Goal: Information Seeking & Learning: Learn about a topic

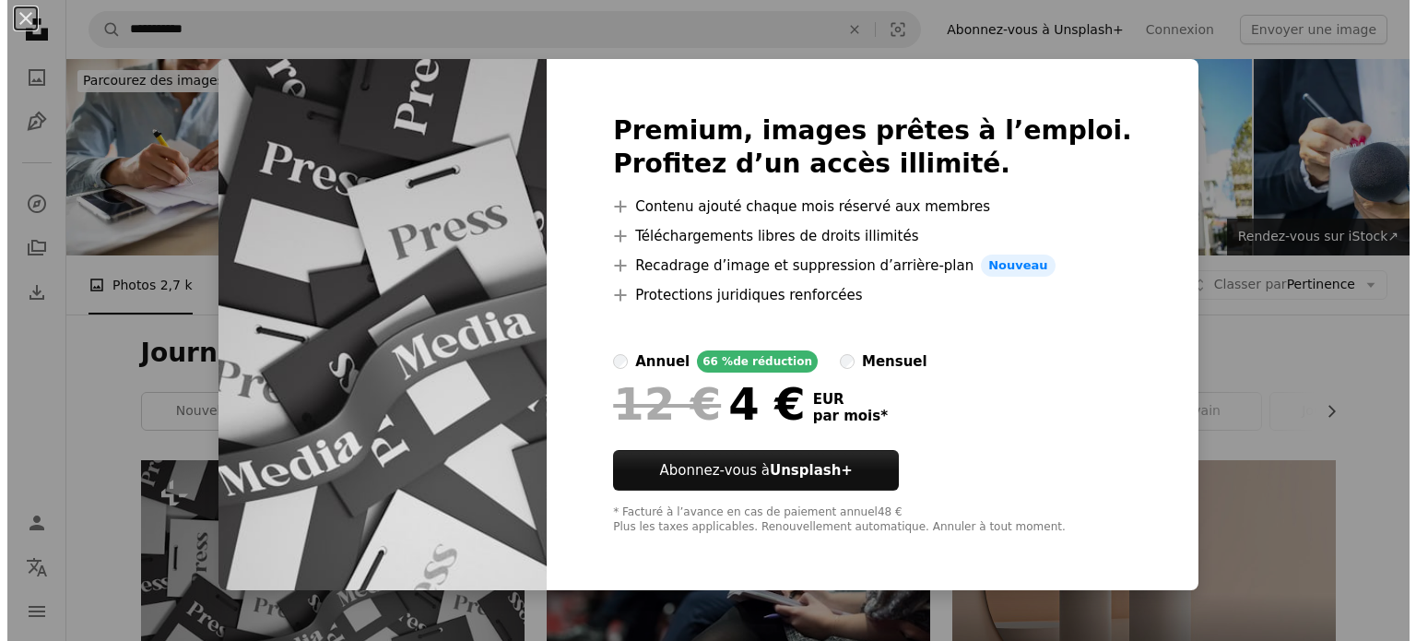
scroll to position [184, 0]
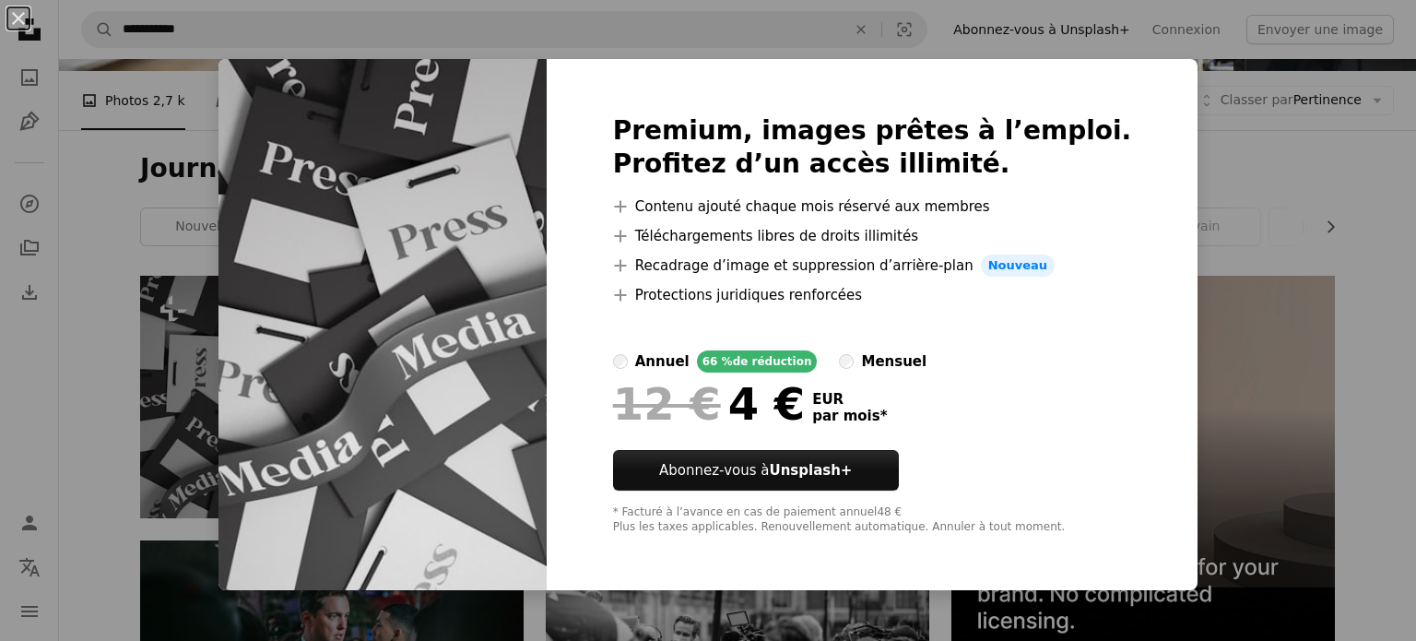
click at [1325, 183] on div "An X shape Premium, images prêtes à l’emploi. Profitez d’un accès illimité. A p…" at bounding box center [708, 320] width 1416 height 641
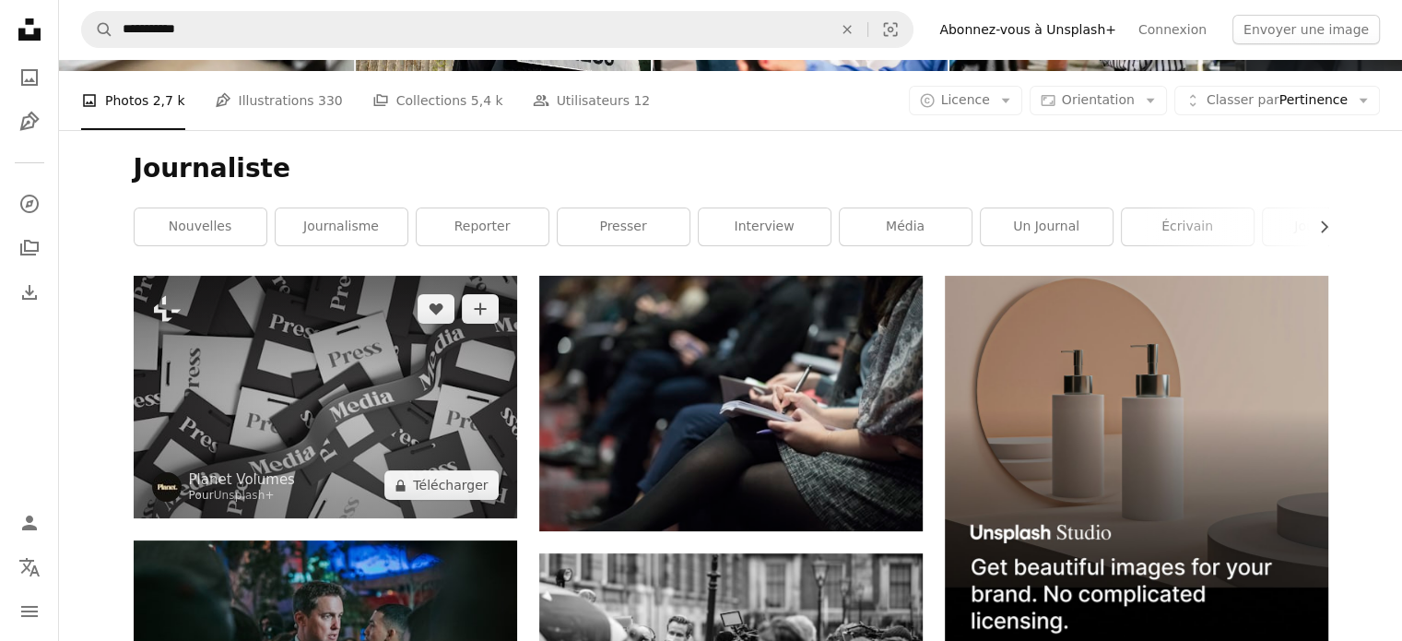
click at [203, 370] on img at bounding box center [326, 397] width 384 height 242
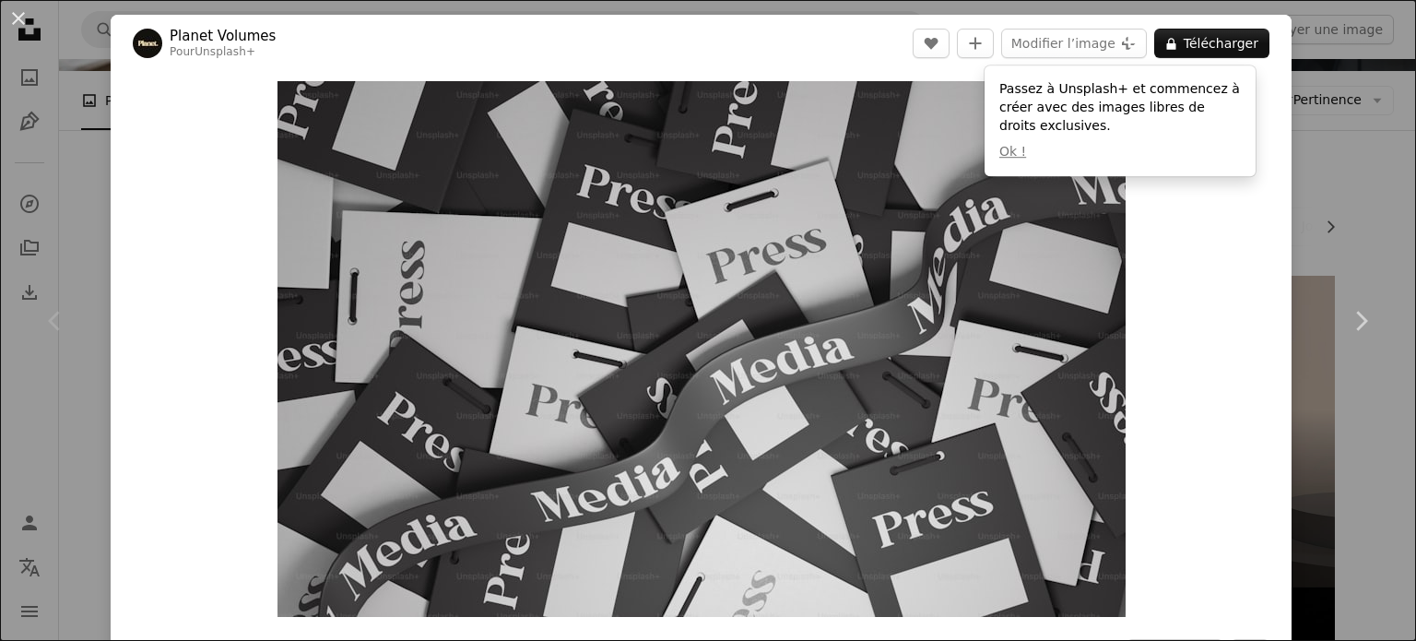
click at [1192, 267] on div "Zoom in" at bounding box center [701, 349] width 1181 height 554
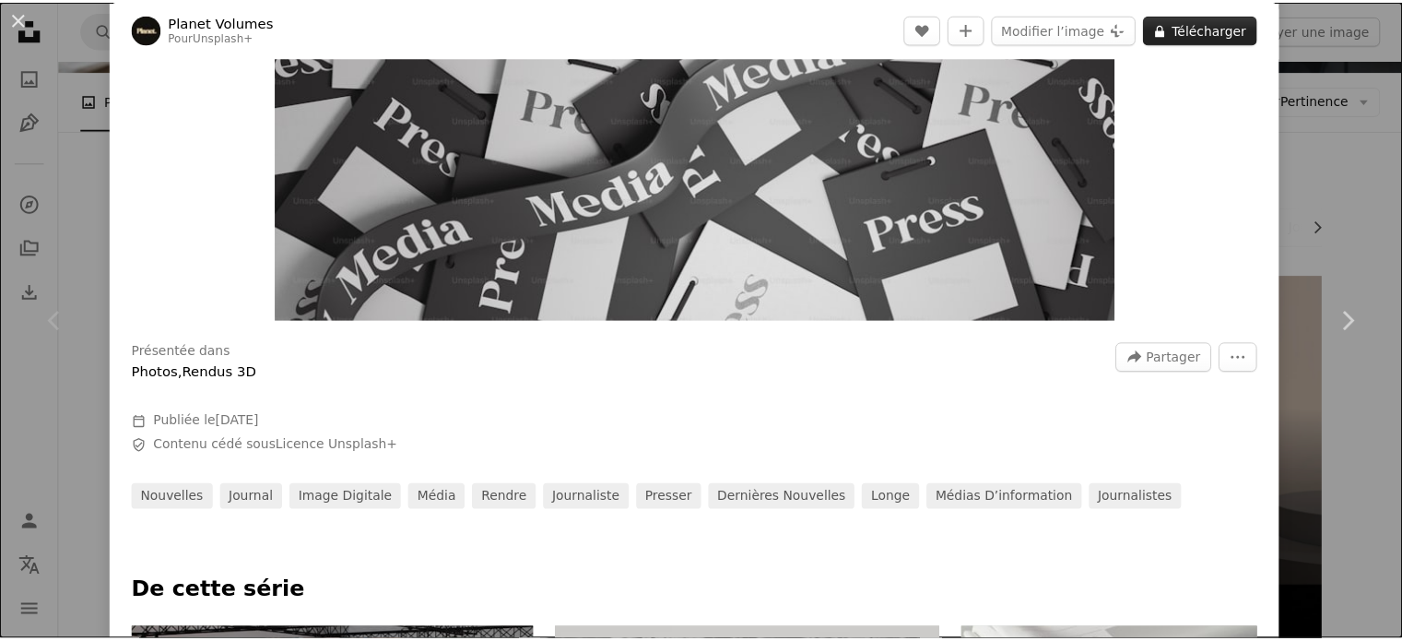
scroll to position [92, 0]
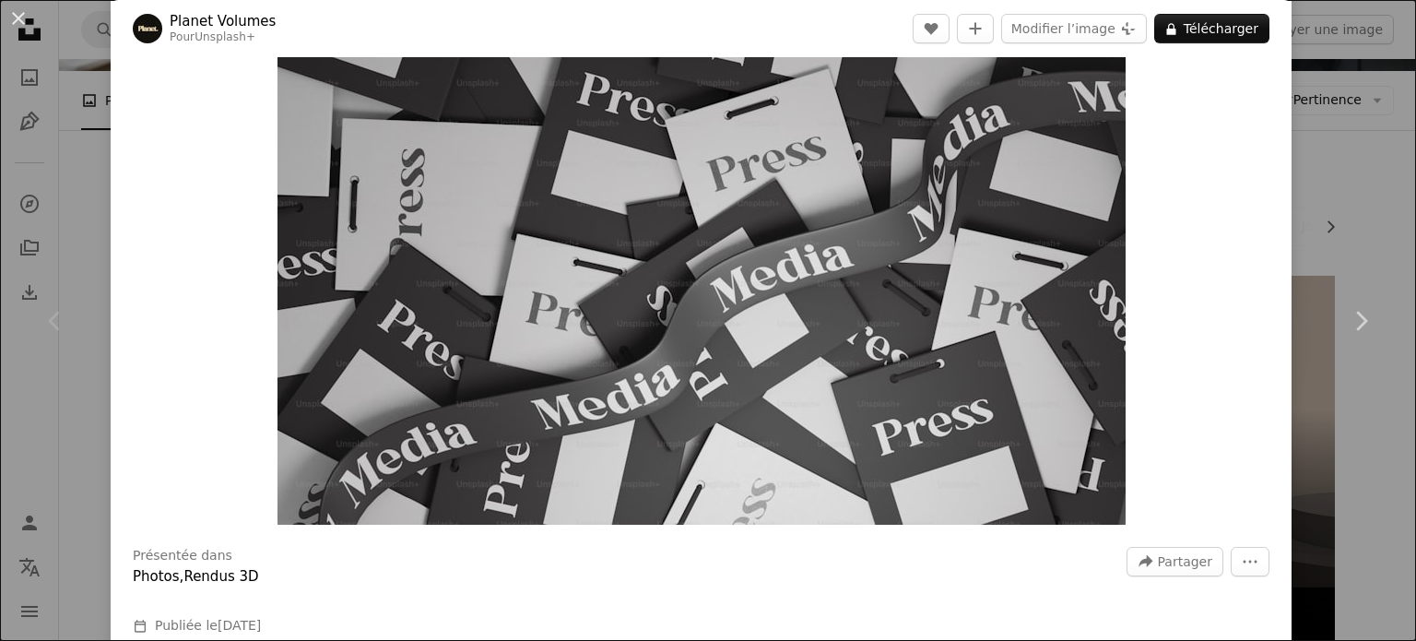
click at [1344, 135] on div "An X shape Chevron left Chevron right Planet Volumes Pour Unsplash+ A heart A p…" at bounding box center [708, 320] width 1416 height 641
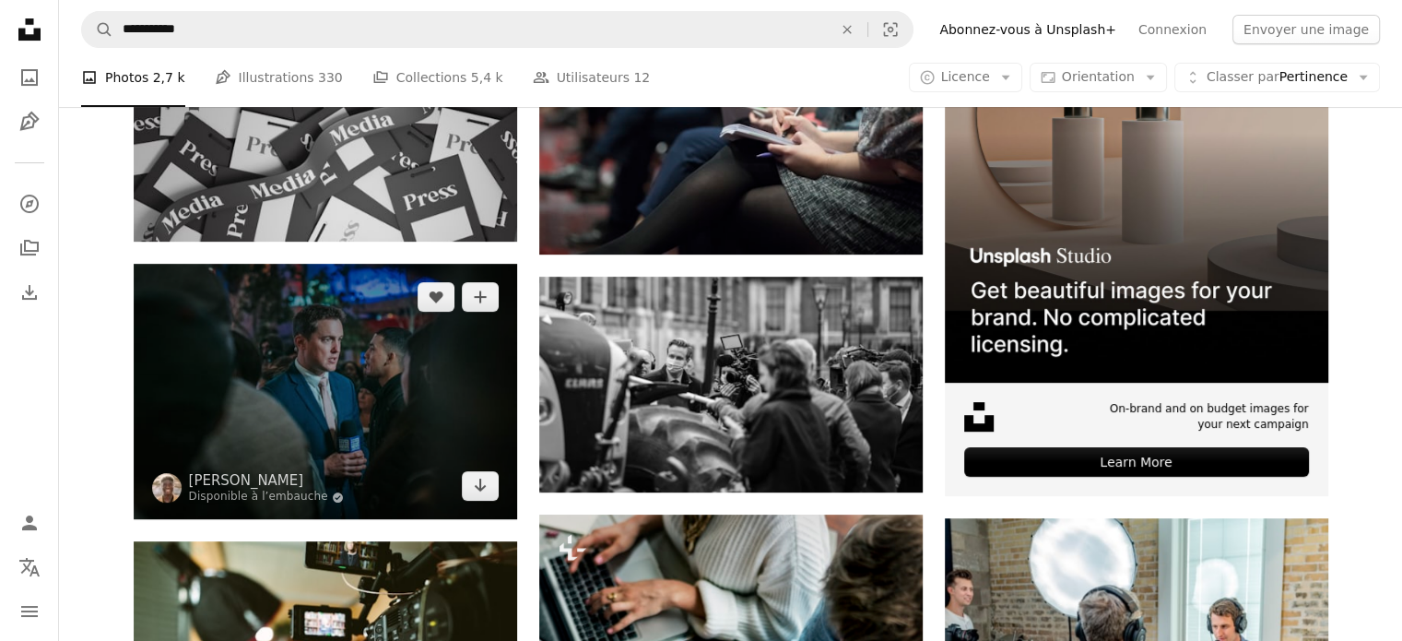
scroll to position [277, 0]
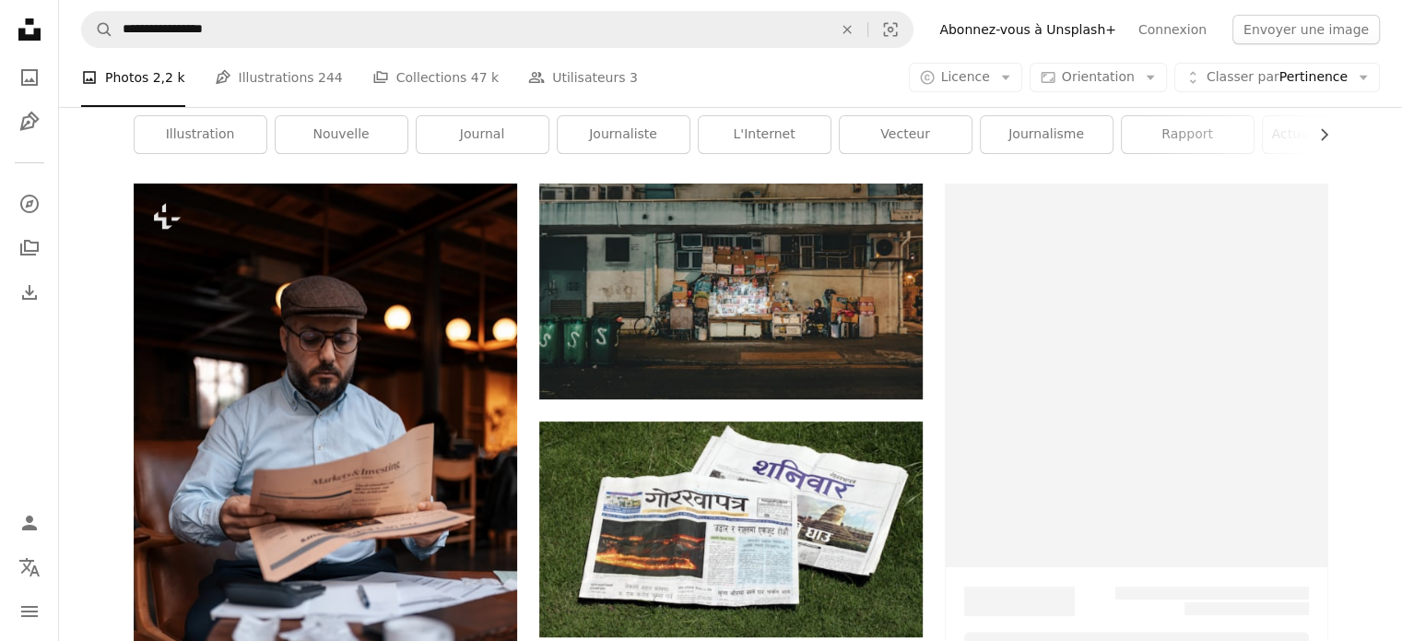
scroll to position [92, 0]
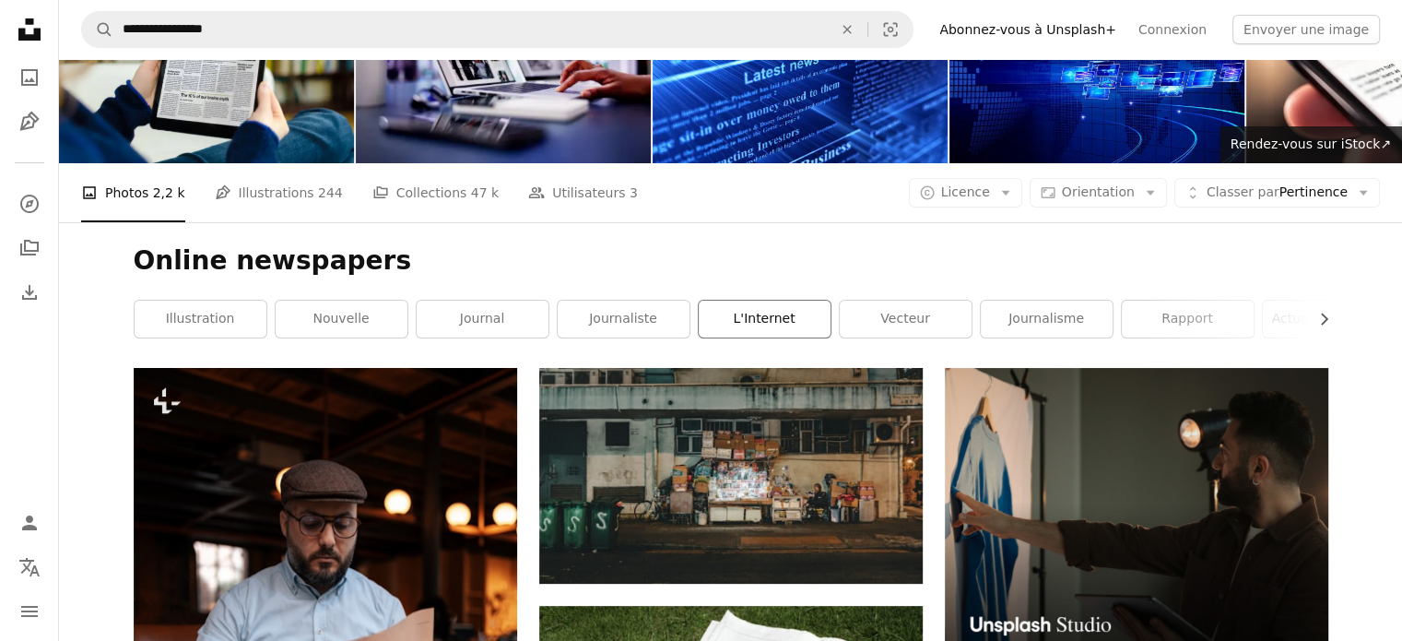
click at [784, 331] on link "l'Internet" at bounding box center [765, 319] width 132 height 37
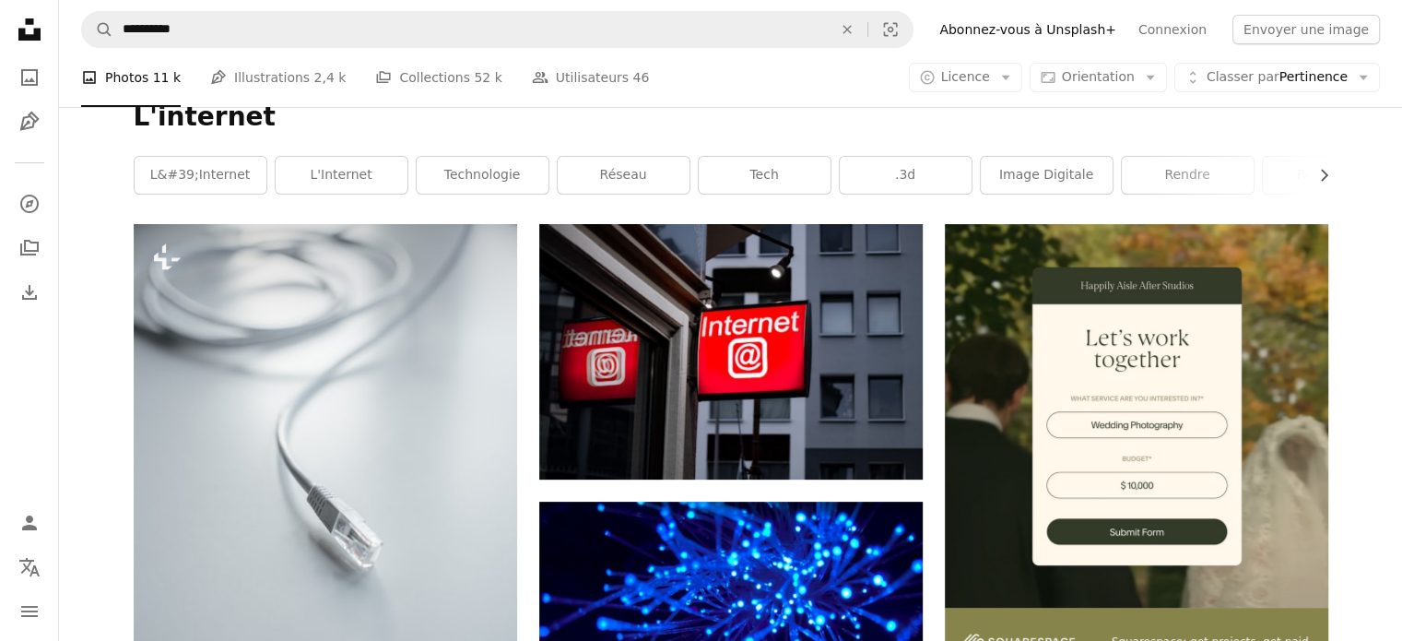
scroll to position [92, 0]
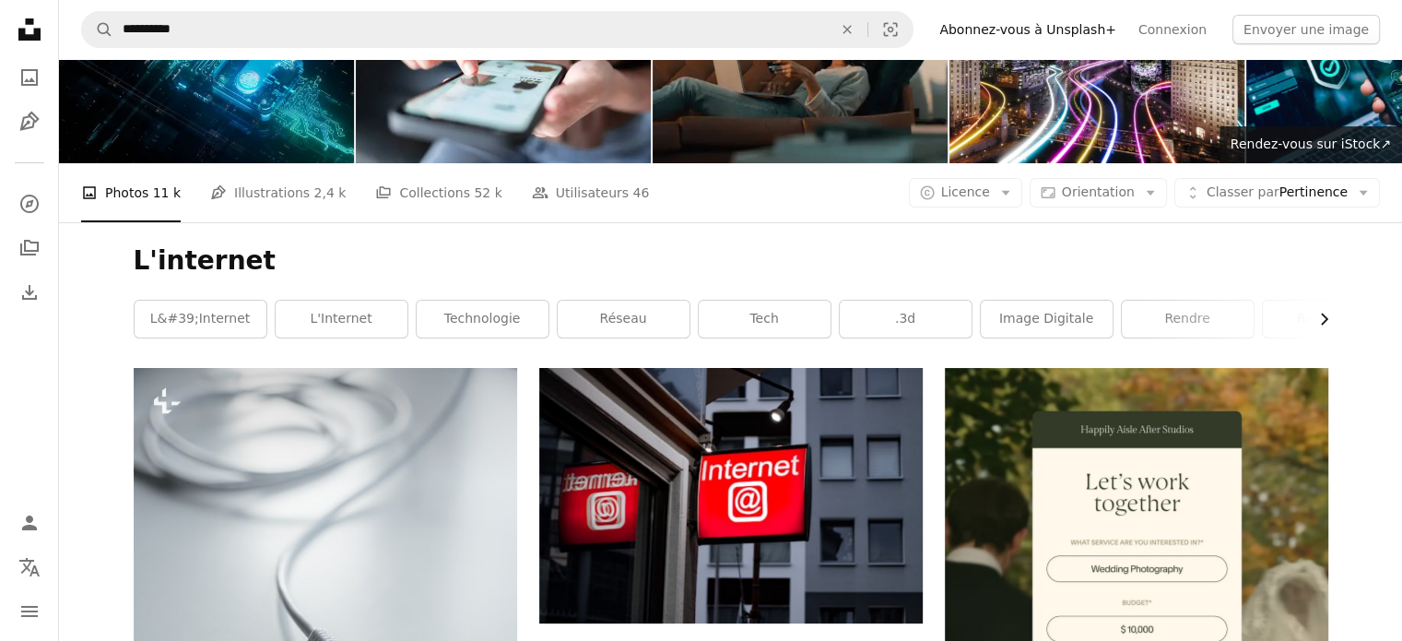
click at [1330, 320] on icon "Chevron right" at bounding box center [1324, 319] width 18 height 18
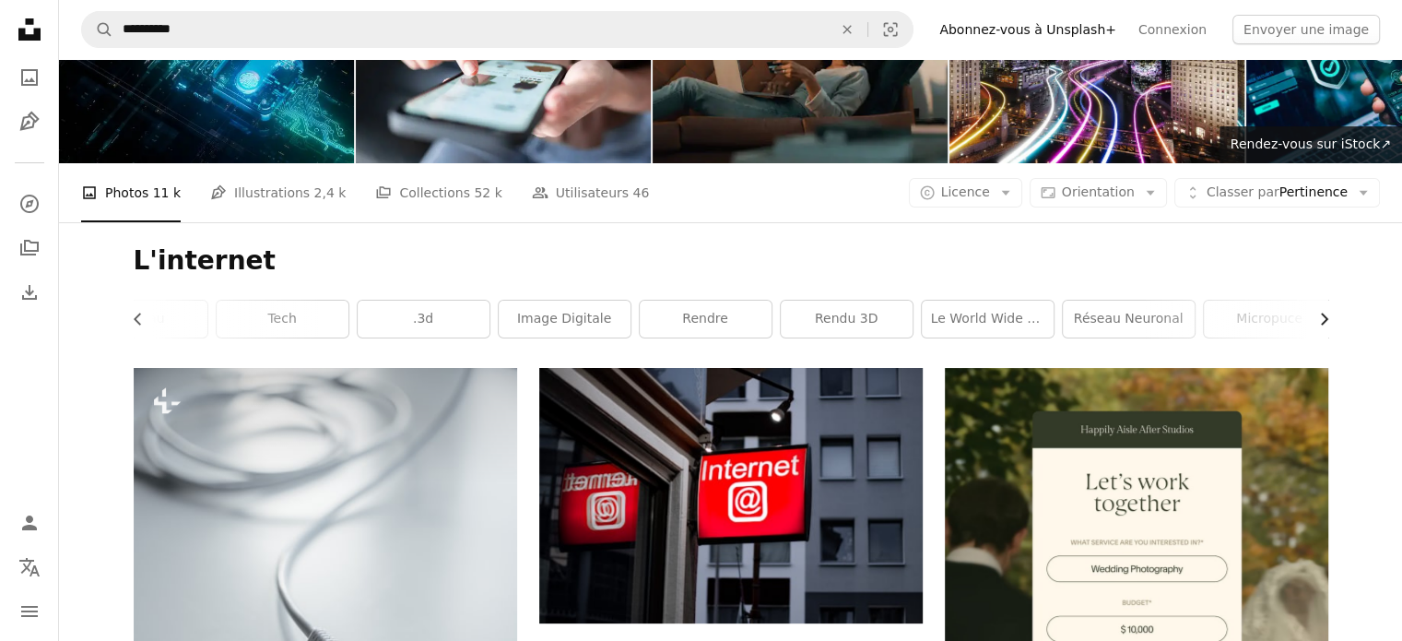
click at [1330, 320] on icon "Chevron right" at bounding box center [1324, 319] width 18 height 18
click at [1330, 320] on div "L'internet Chevron left l&#39;Internet l'Internet Technologie réseau Tech .3d I…" at bounding box center [731, 295] width 1239 height 146
click at [833, 320] on link "Rendu 3D" at bounding box center [839, 319] width 132 height 37
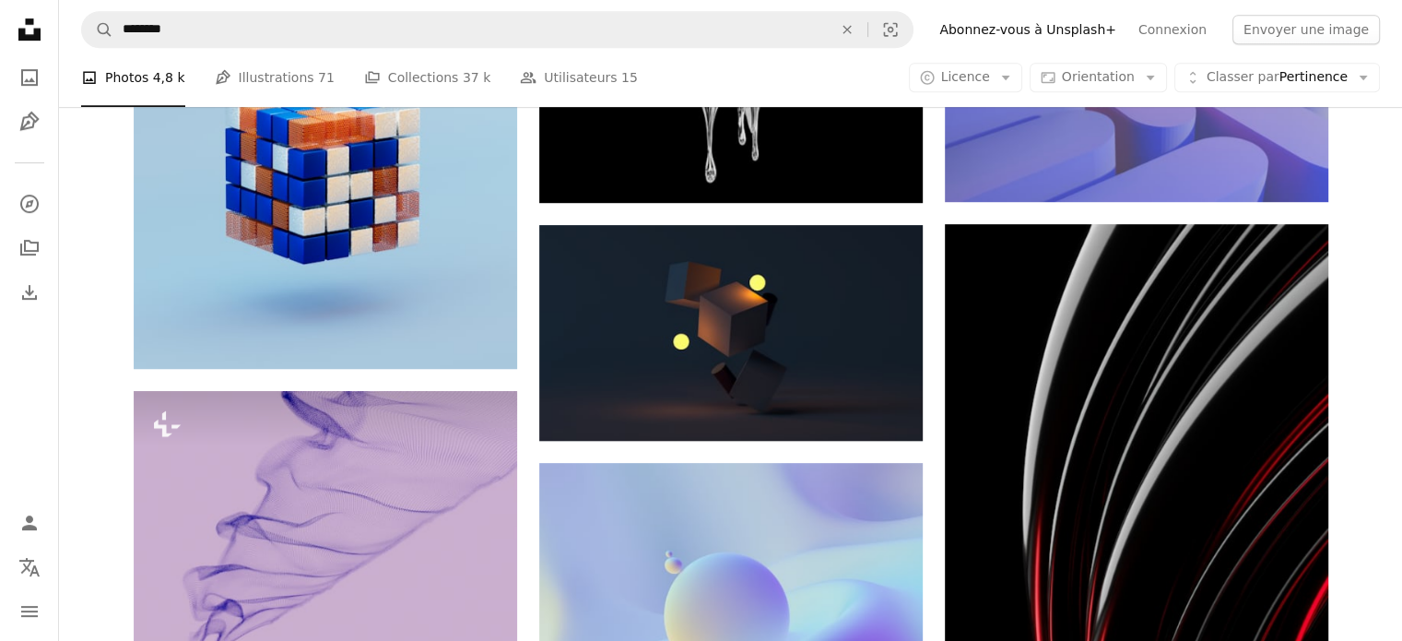
scroll to position [553, 0]
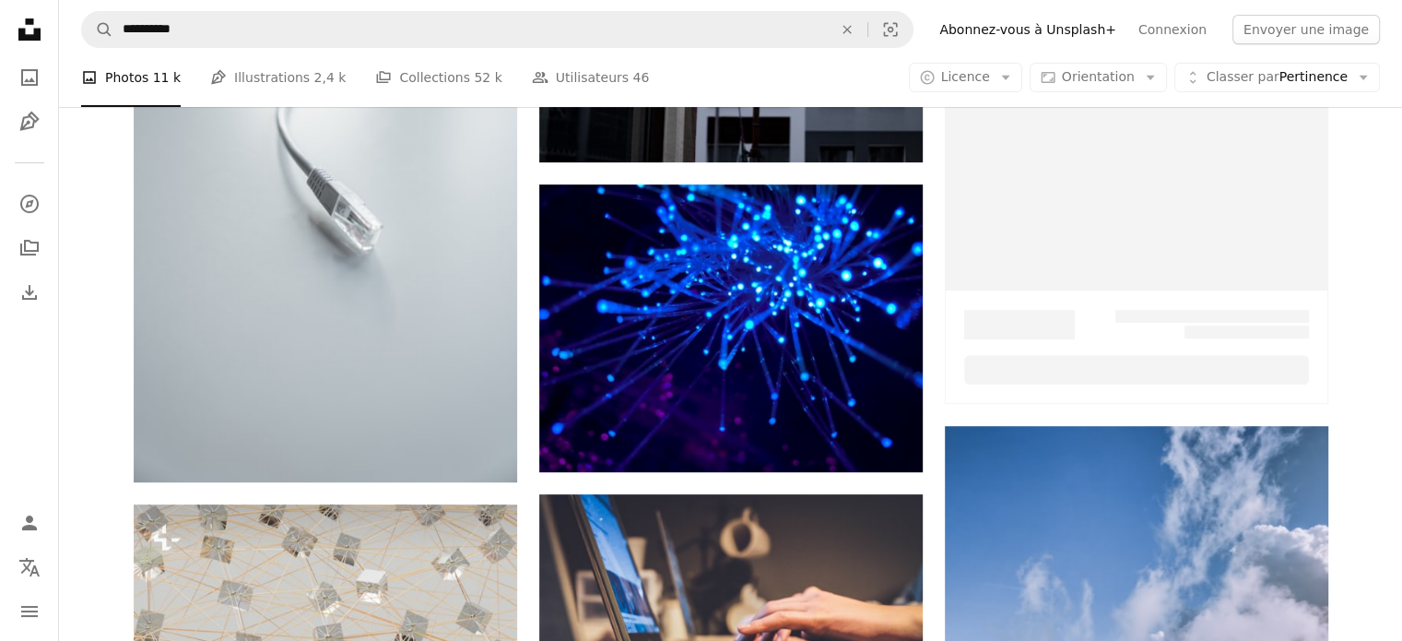
scroll to position [92, 0]
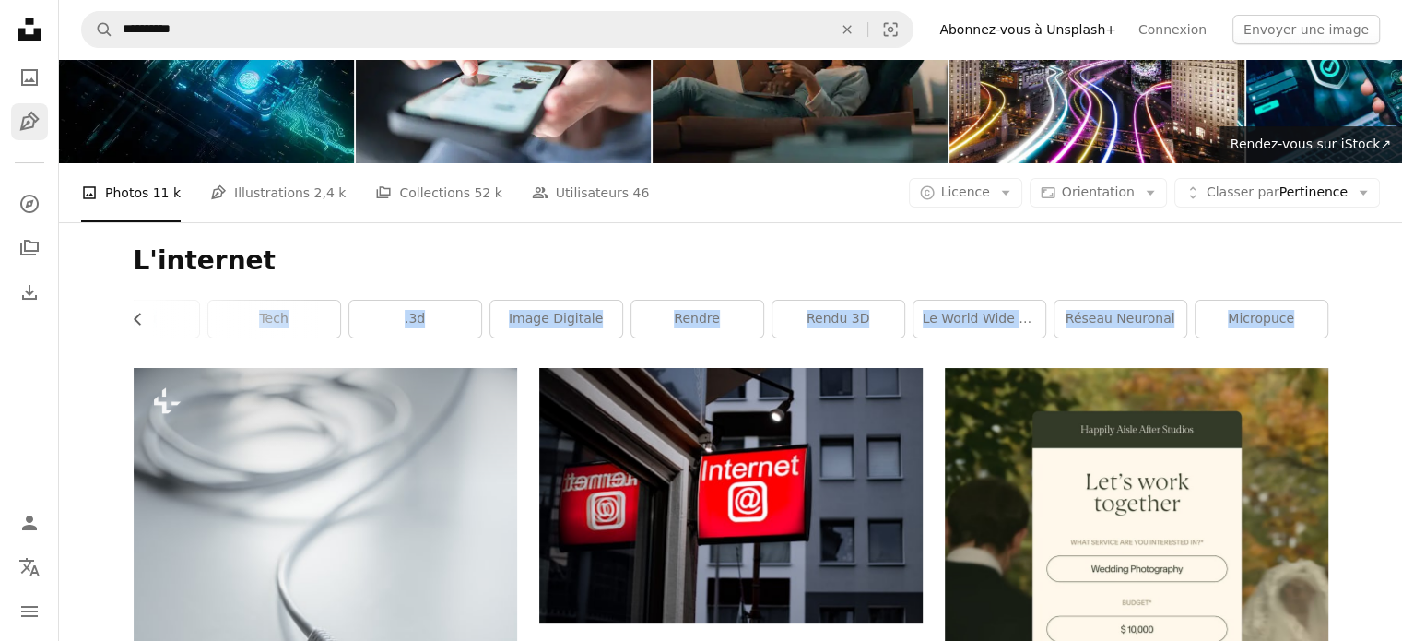
click at [25, 120] on icon "Pen Tool" at bounding box center [29, 122] width 22 height 22
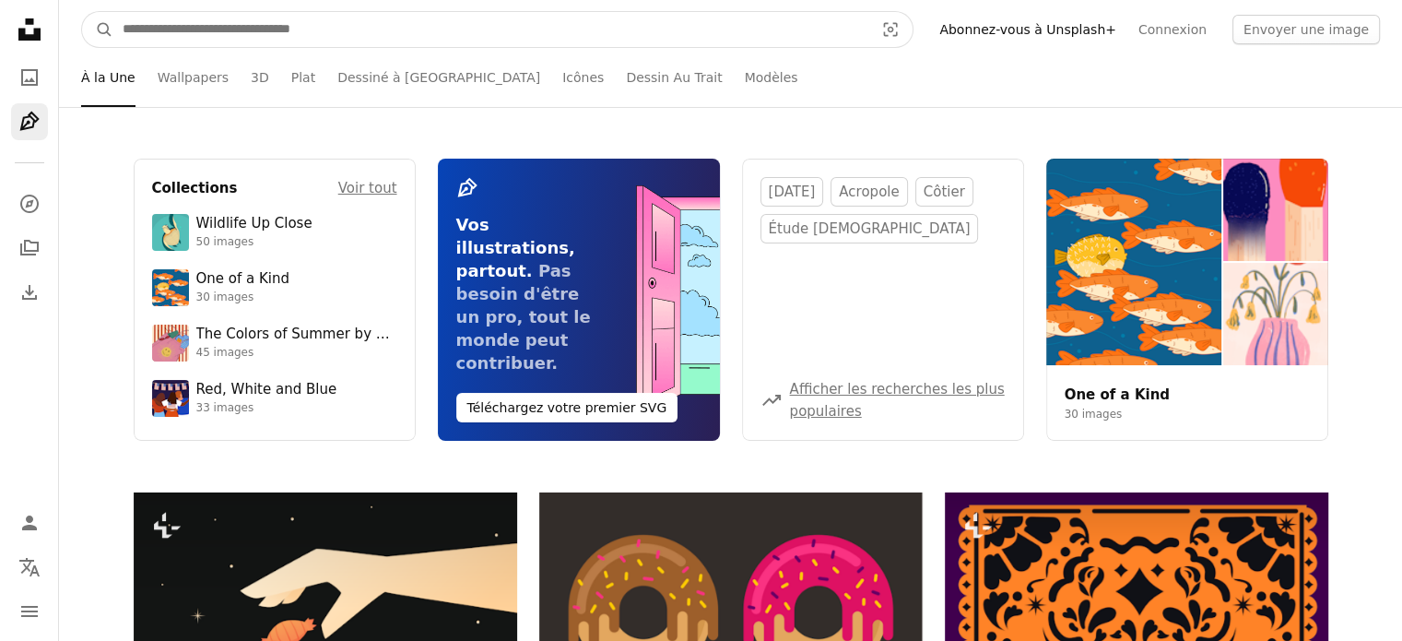
click at [530, 27] on input "Rechercher des visuels sur tout le site" at bounding box center [490, 29] width 755 height 35
type input "**********"
click button "A magnifying glass" at bounding box center [97, 29] width 31 height 35
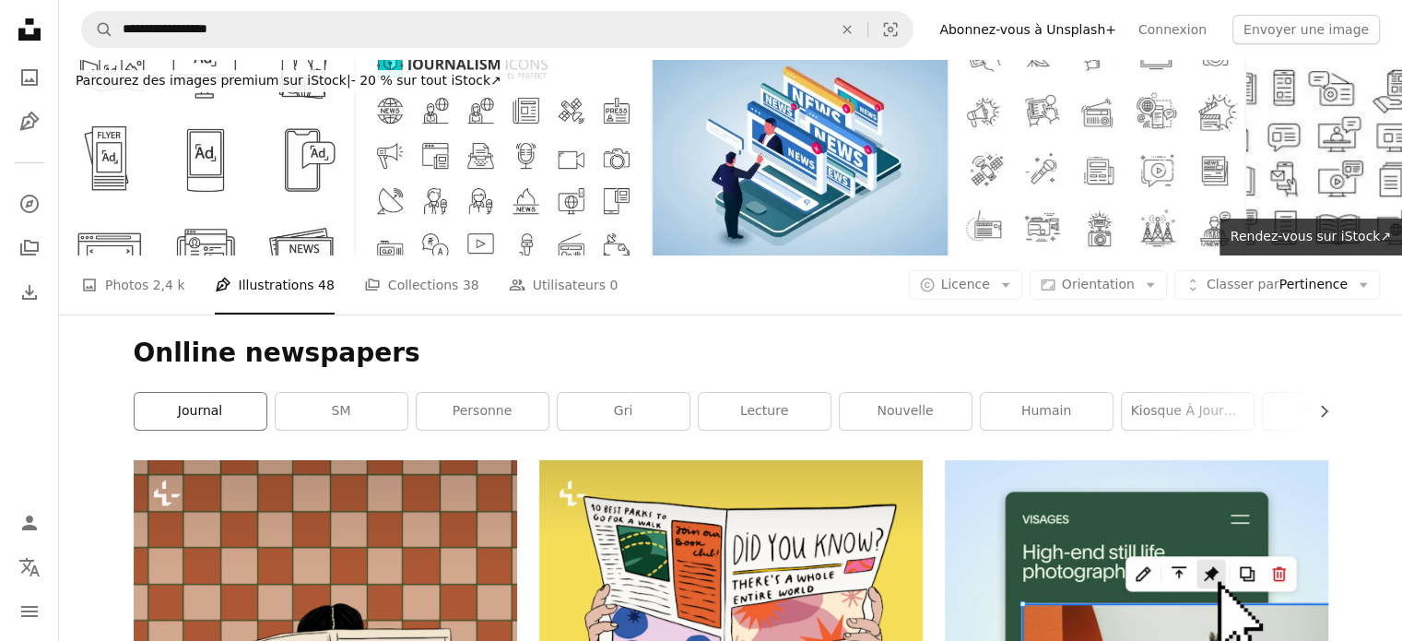
click at [223, 405] on link "journal" at bounding box center [201, 411] width 132 height 37
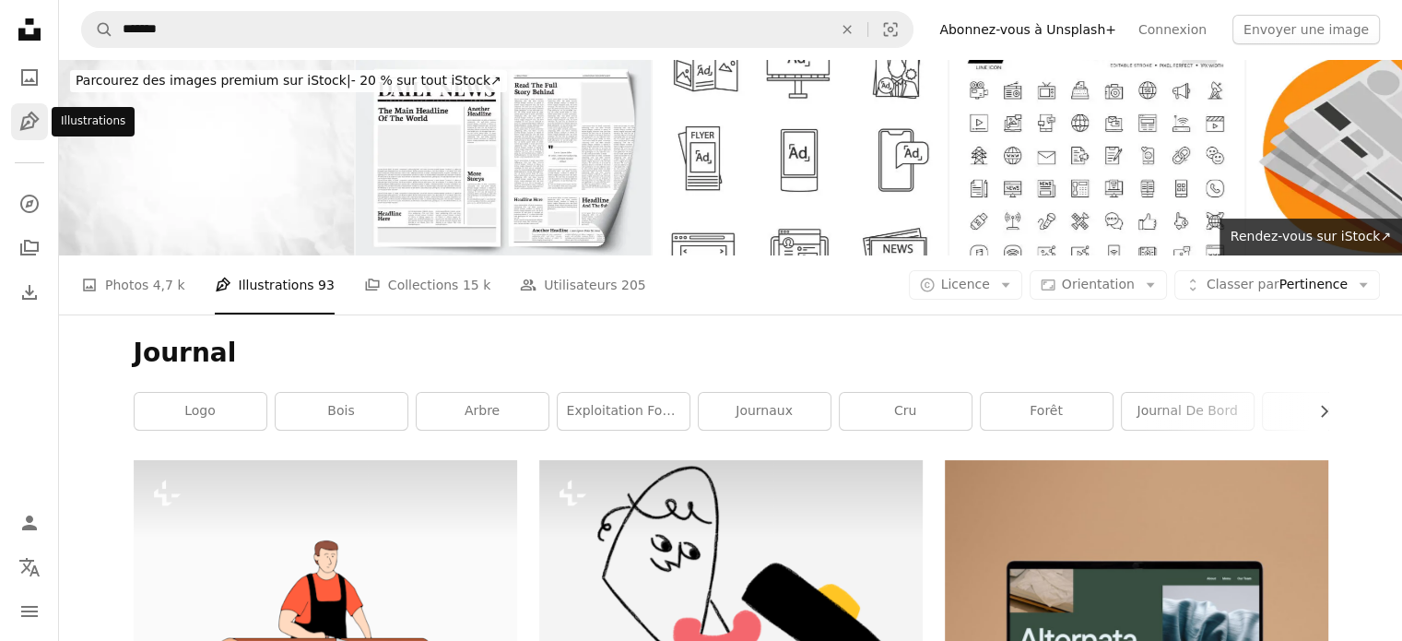
click at [36, 116] on icon "Illustrations" at bounding box center [28, 121] width 19 height 19
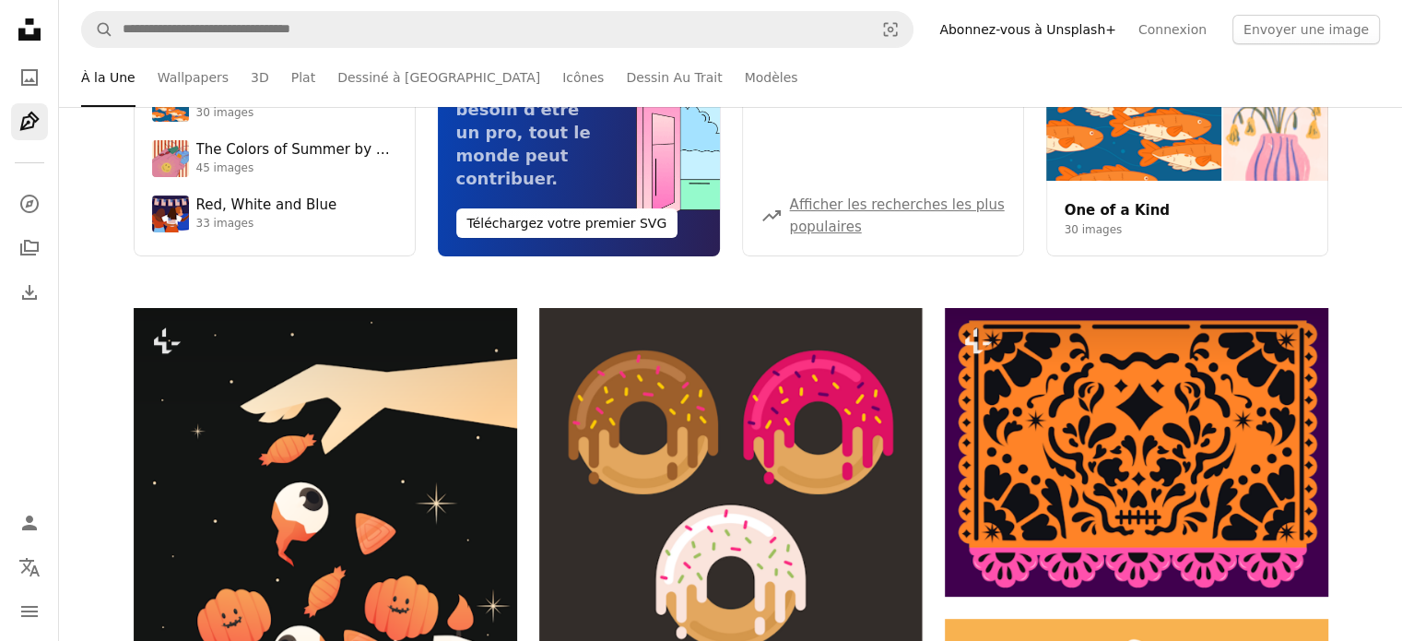
scroll to position [277, 0]
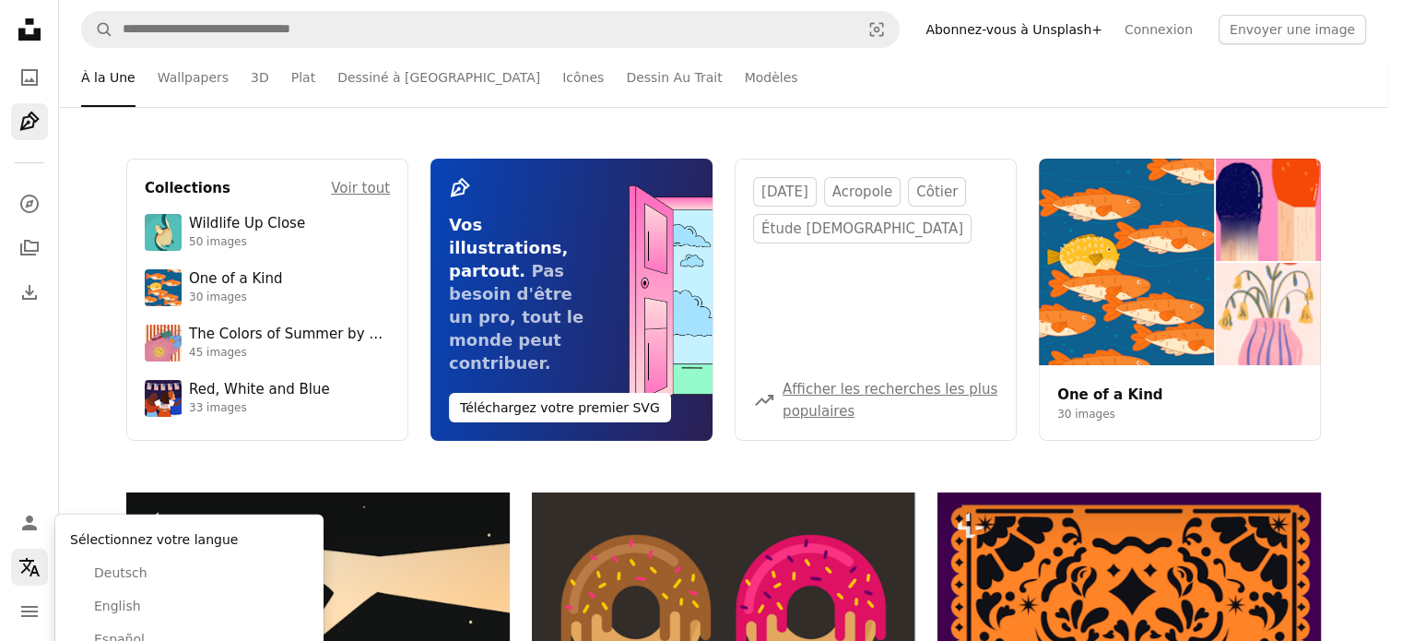
click at [26, 560] on icon "Langue" at bounding box center [29, 567] width 20 height 18
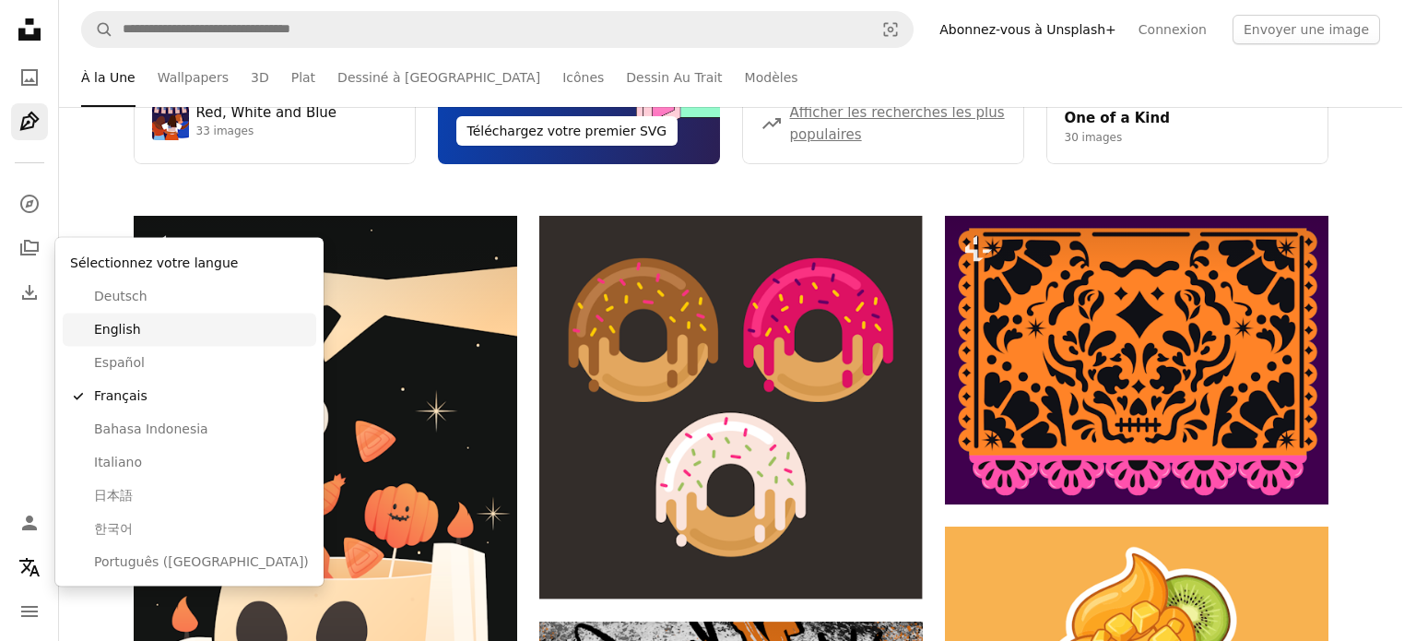
click at [158, 321] on span "English" at bounding box center [201, 330] width 215 height 18
